Goal: Entertainment & Leisure: Consume media (video, audio)

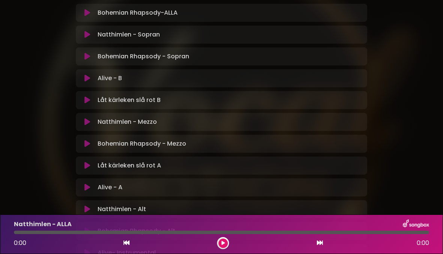
scroll to position [205, 0]
click at [89, 124] on icon at bounding box center [88, 122] width 6 height 8
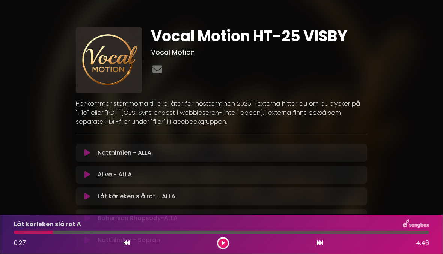
scroll to position [0, 0]
click at [160, 66] on icon at bounding box center [157, 69] width 13 height 10
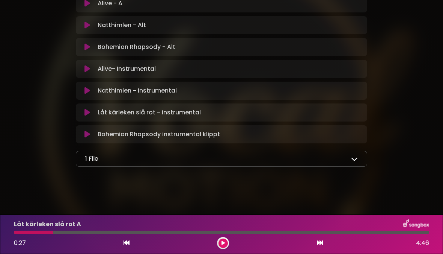
scroll to position [389, 0]
click at [355, 159] on icon at bounding box center [354, 158] width 7 height 7
click at [114, 176] on span "samlingstext.pdf" at bounding box center [120, 176] width 49 height 9
click at [121, 177] on span "samlingstext.pdf" at bounding box center [120, 176] width 49 height 9
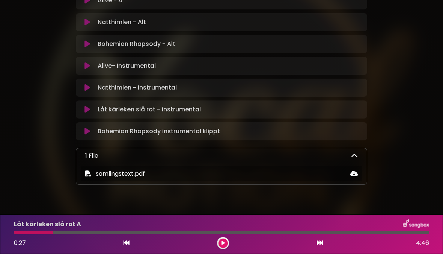
click at [354, 172] on icon at bounding box center [355, 173] width 8 height 6
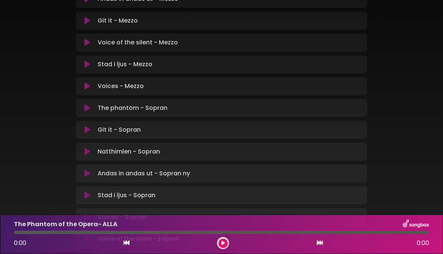
scroll to position [531, 0]
click at [86, 85] on icon at bounding box center [88, 86] width 6 height 8
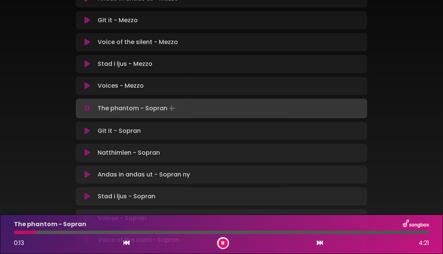
click at [228, 242] on button at bounding box center [223, 242] width 9 height 9
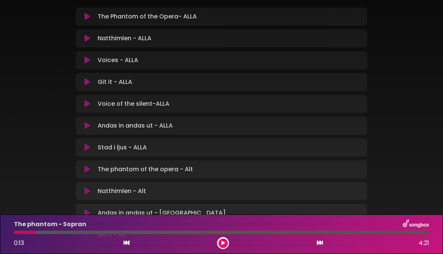
scroll to position [160, 0]
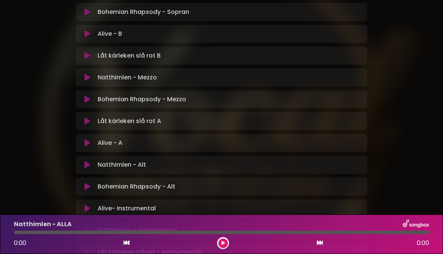
scroll to position [250, 0]
click at [115, 35] on p "Alive - B Loading Track..." at bounding box center [110, 33] width 24 height 9
click at [87, 35] on icon at bounding box center [88, 34] width 6 height 8
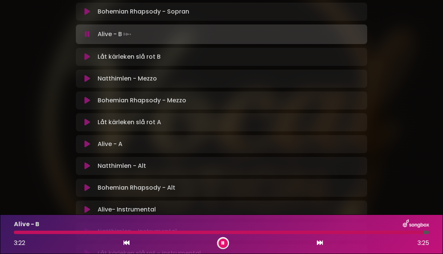
click at [225, 241] on button at bounding box center [223, 242] width 9 height 9
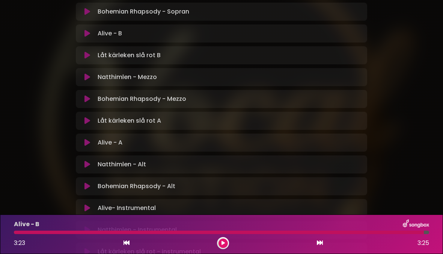
click at [86, 139] on icon at bounding box center [88, 143] width 6 height 8
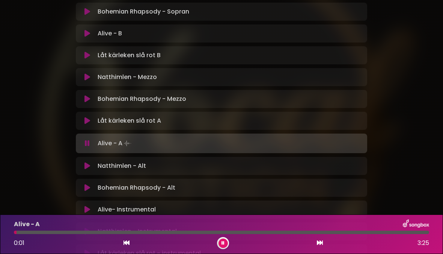
click at [88, 121] on icon at bounding box center [88, 121] width 6 height 8
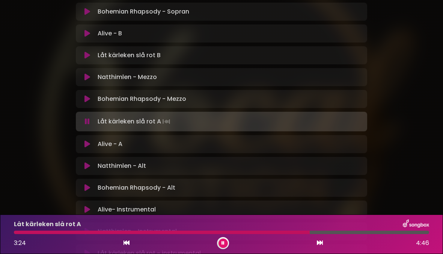
click at [226, 239] on div at bounding box center [223, 243] width 12 height 12
click at [227, 243] on button at bounding box center [223, 242] width 9 height 9
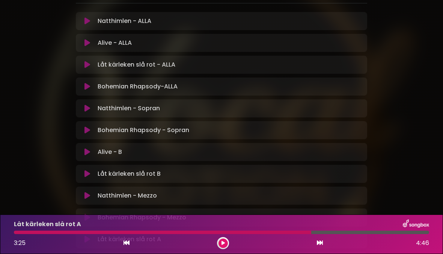
scroll to position [131, 0]
click at [275, 93] on div "Bohemian Rhapsody-ALLA Loading Track... Name" at bounding box center [222, 87] width 292 height 18
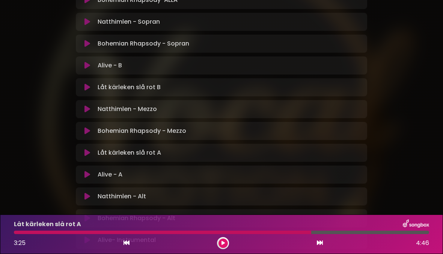
scroll to position [219, 0]
click at [90, 111] on icon at bounding box center [88, 108] width 6 height 8
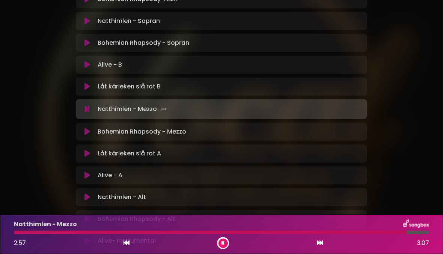
click at [226, 242] on button at bounding box center [223, 242] width 9 height 9
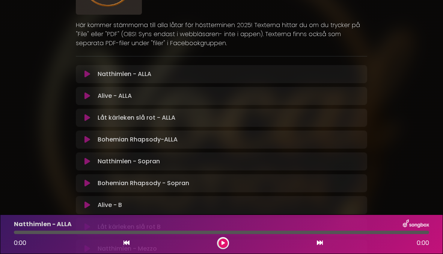
scroll to position [73, 0]
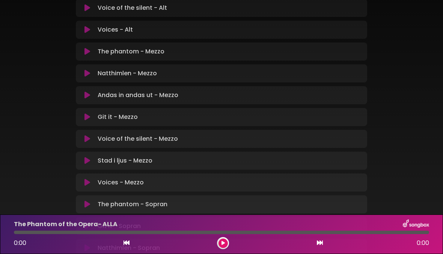
scroll to position [436, 0]
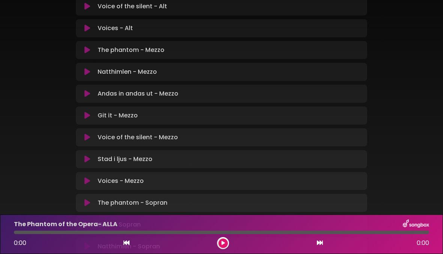
click at [92, 138] on button at bounding box center [87, 137] width 14 height 8
